Goal: Transaction & Acquisition: Purchase product/service

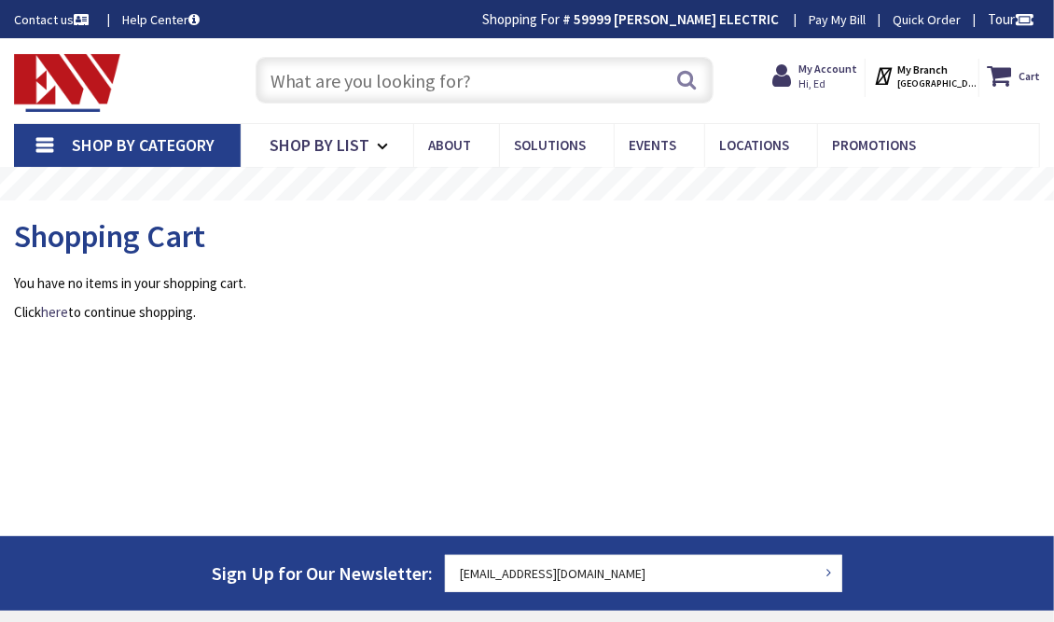
click at [332, 78] on input "text" at bounding box center [485, 80] width 458 height 47
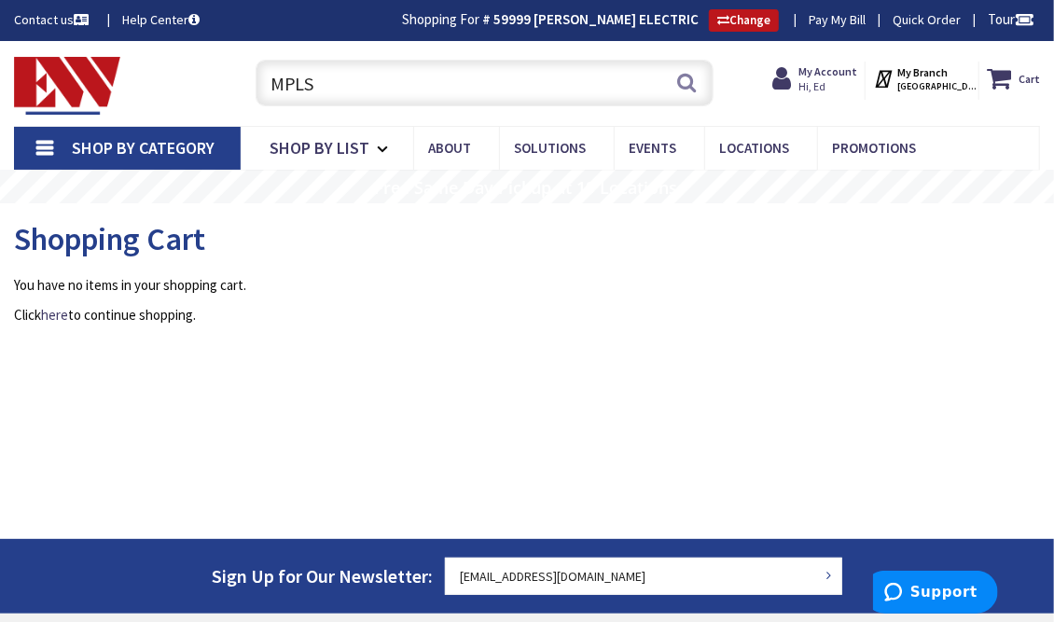
type input "MPLS"
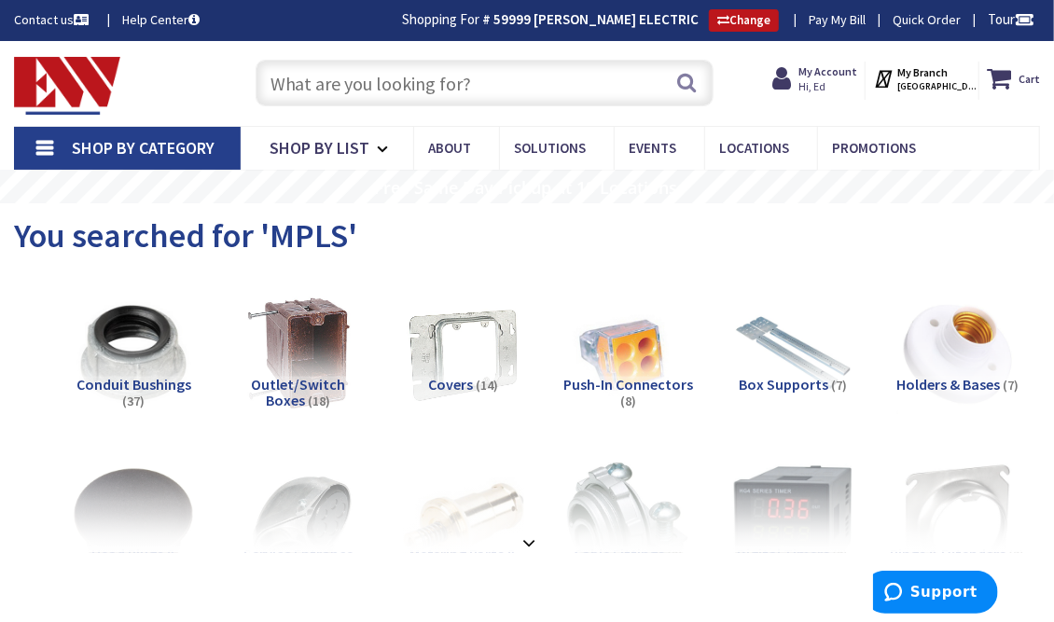
click at [307, 84] on input "text" at bounding box center [485, 83] width 458 height 47
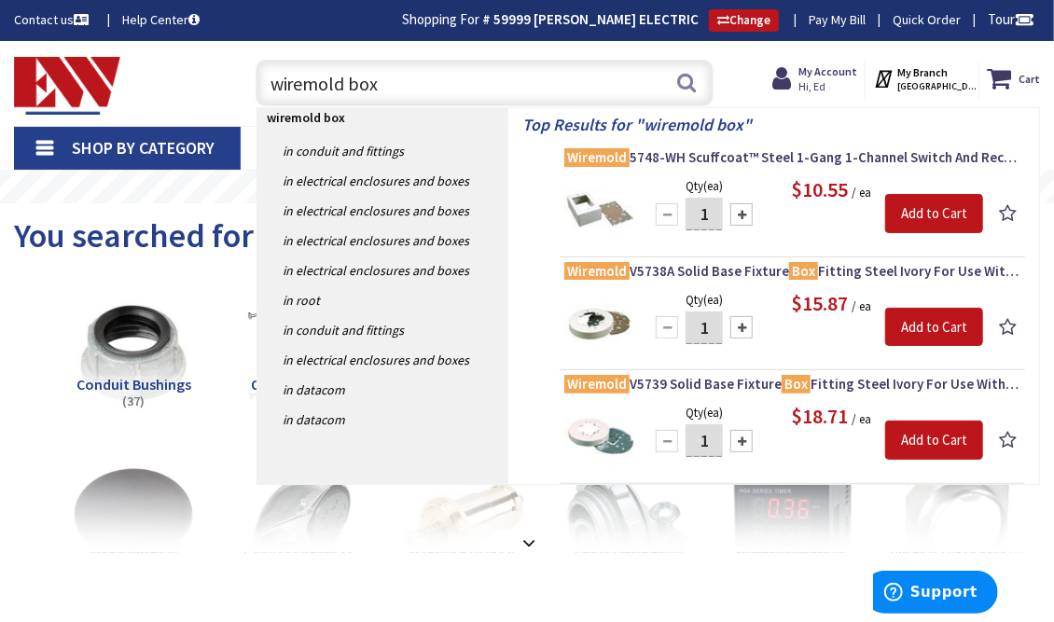
type input "wiremold box"
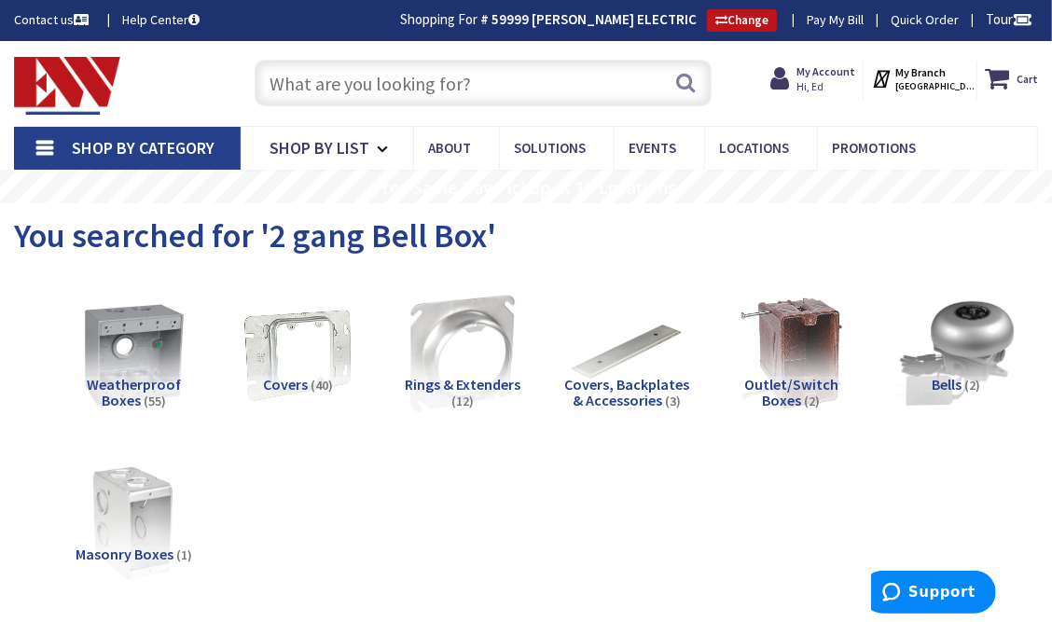
click at [354, 84] on input "text" at bounding box center [483, 83] width 457 height 47
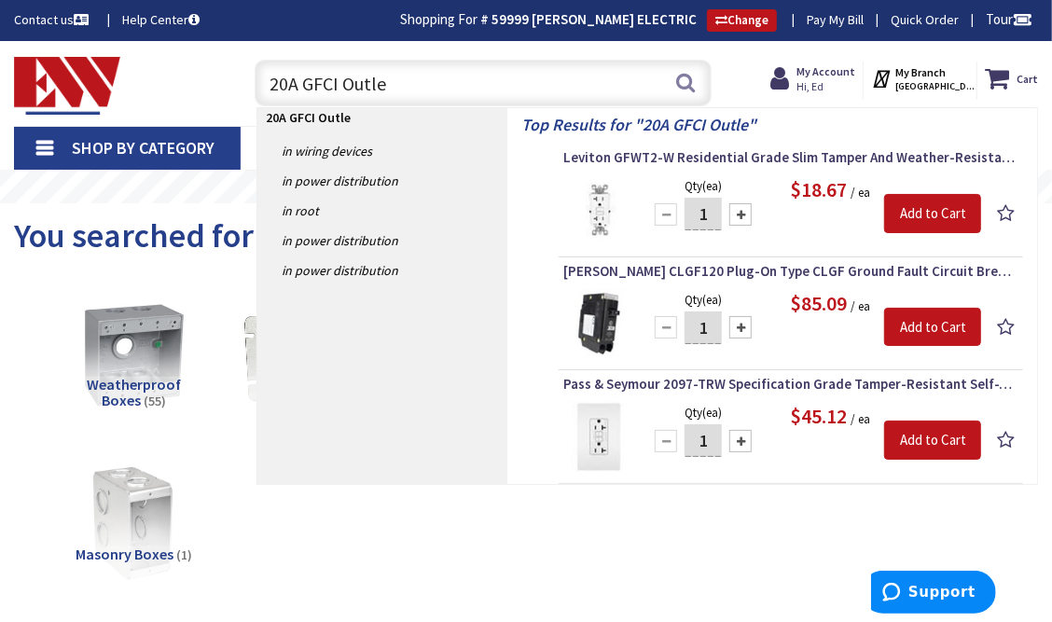
type input "20A GFCI Outlet"
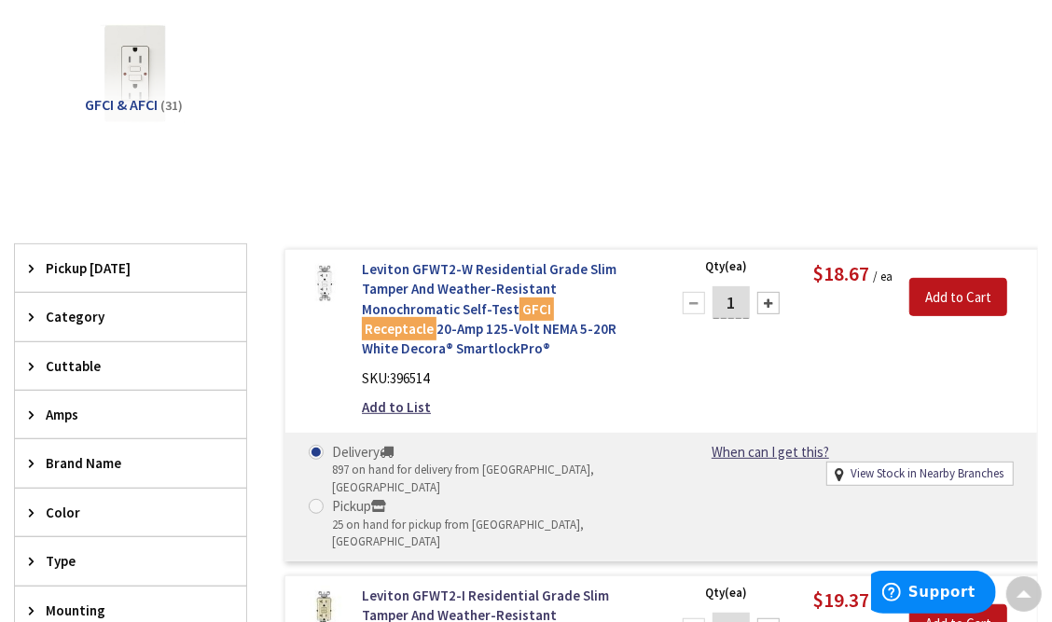
scroll to position [282, 0]
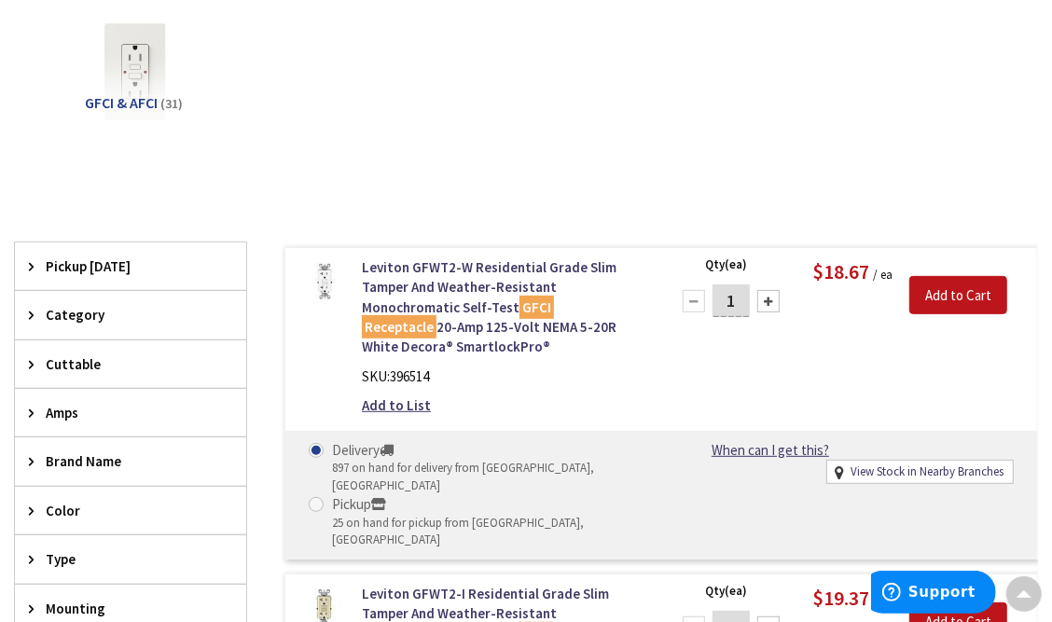
click at [616, 443] on div "Delivery 897 on hand for delivery from Middletown, CT Pickup 25 on hand for pic…" at bounding box center [478, 494] width 367 height 109
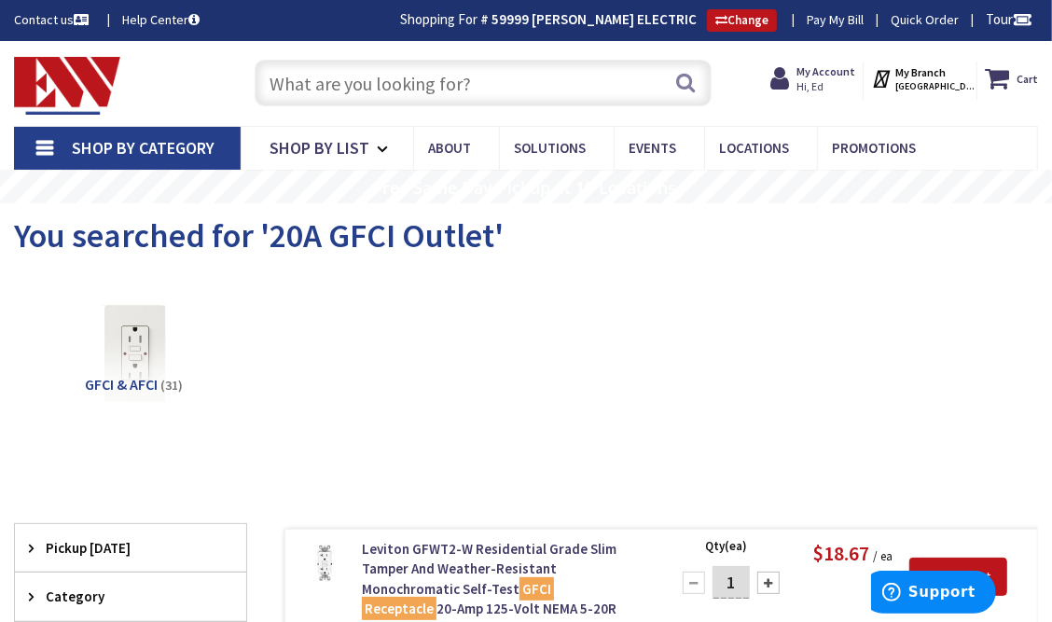
click at [377, 78] on input "text" at bounding box center [483, 83] width 457 height 47
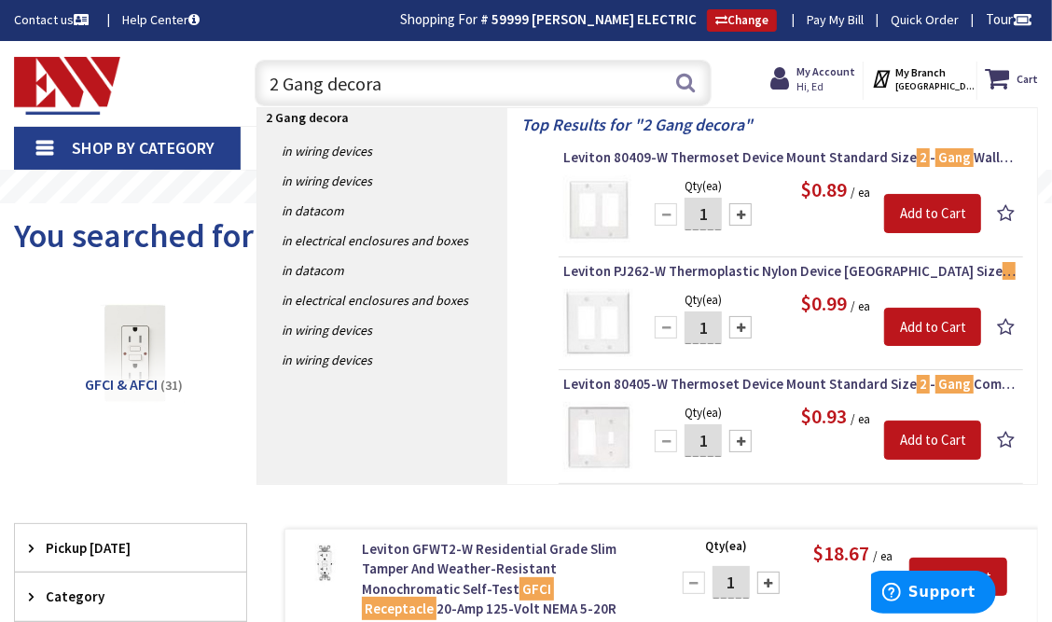
click at [327, 89] on input "2 Gang decora" at bounding box center [483, 83] width 457 height 47
drag, startPoint x: 414, startPoint y: 79, endPoint x: 250, endPoint y: 97, distance: 165.1
click at [250, 97] on div "2 Gang decora 2 Gang decora Search" at bounding box center [478, 82] width 466 height 60
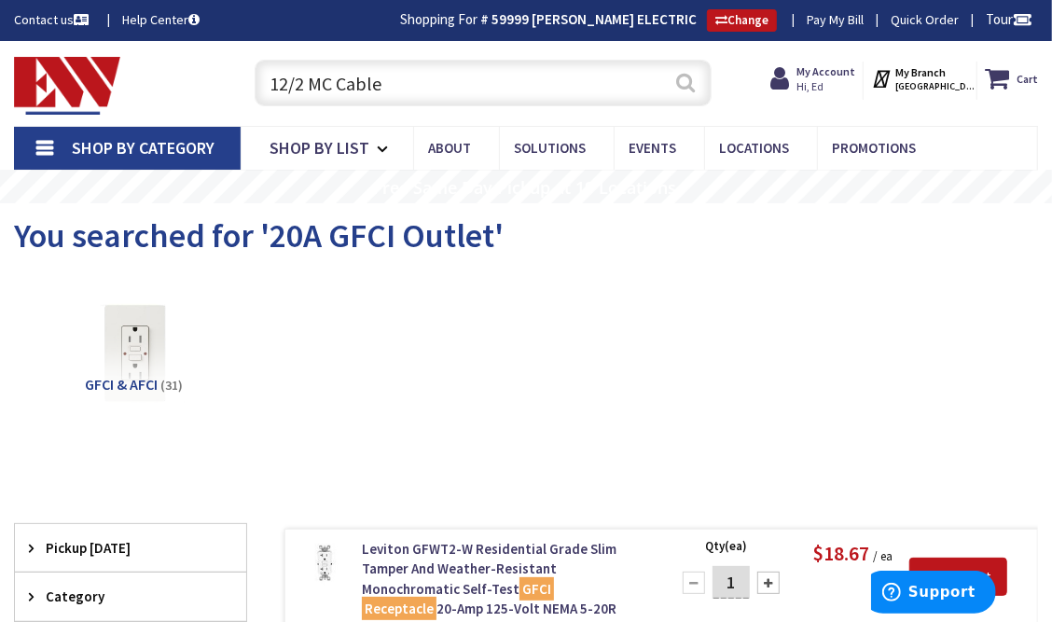
type input "12/2 MC Cable"
click at [688, 88] on button "Search" at bounding box center [686, 83] width 24 height 42
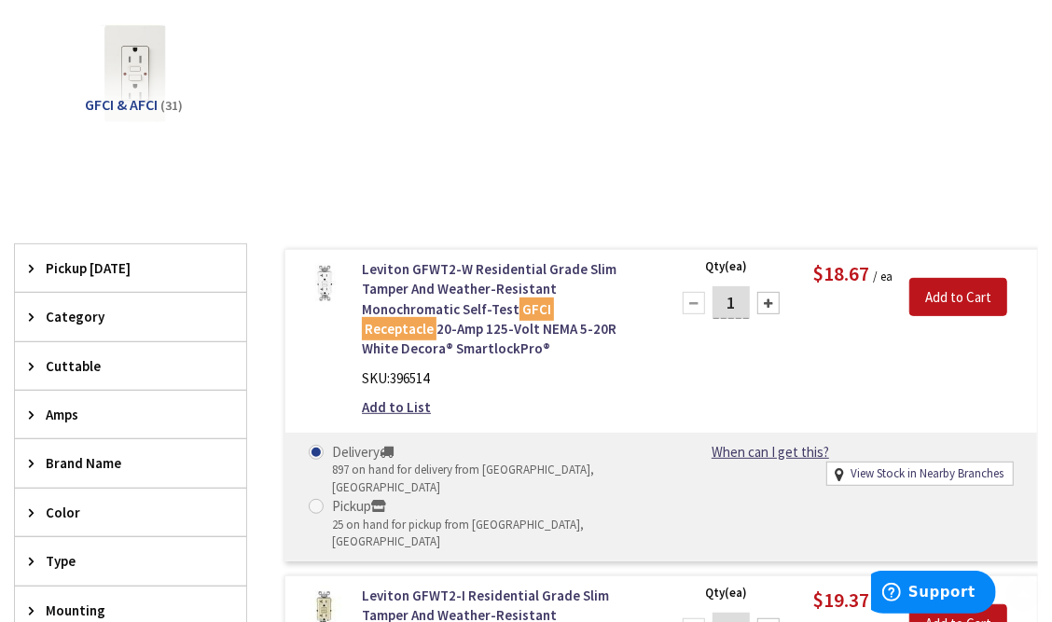
scroll to position [560, 0]
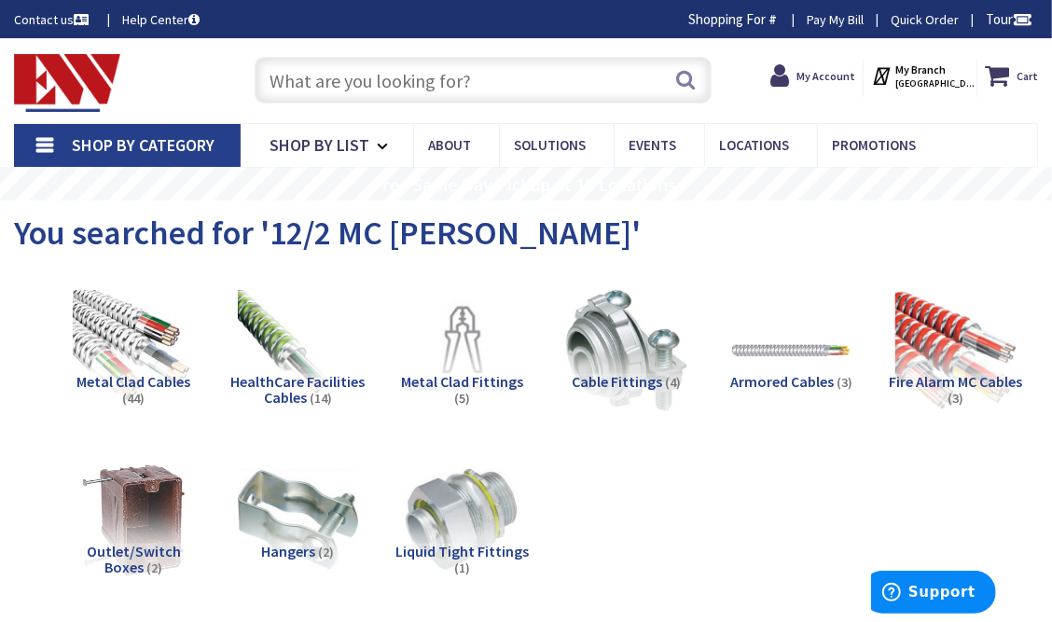
click at [134, 374] on span "Metal Clad Cables" at bounding box center [133, 381] width 114 height 19
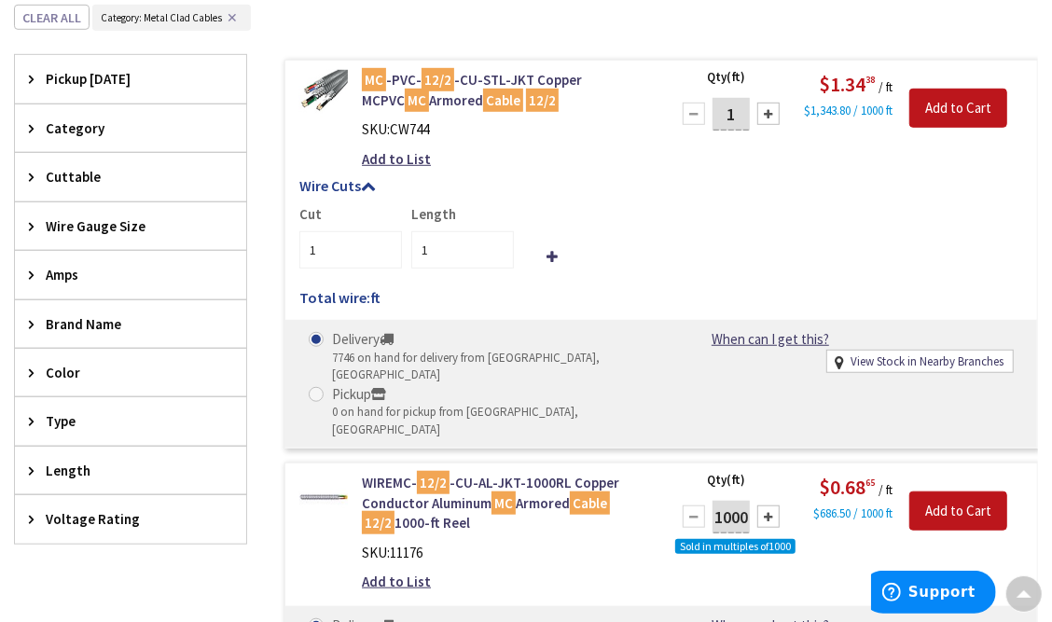
scroll to position [657, 0]
